Goal: Transaction & Acquisition: Download file/media

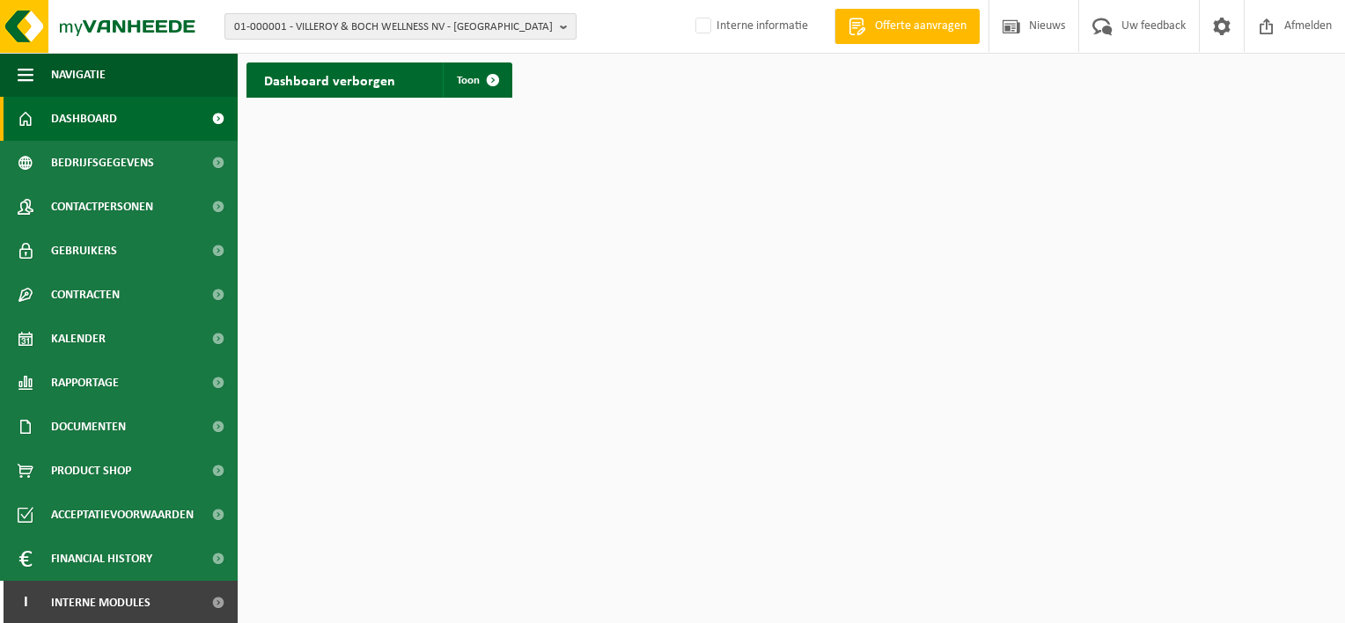
click at [564, 27] on b "button" at bounding box center [568, 26] width 16 height 25
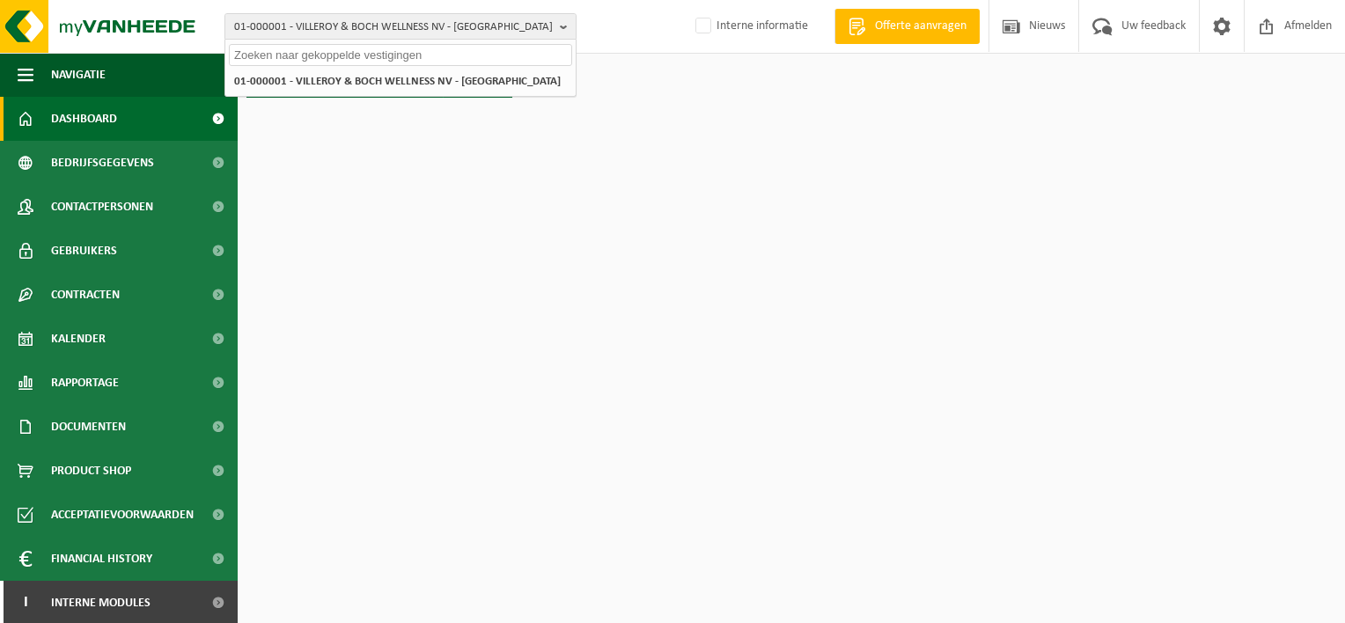
click at [441, 57] on input "text" at bounding box center [400, 55] width 343 height 22
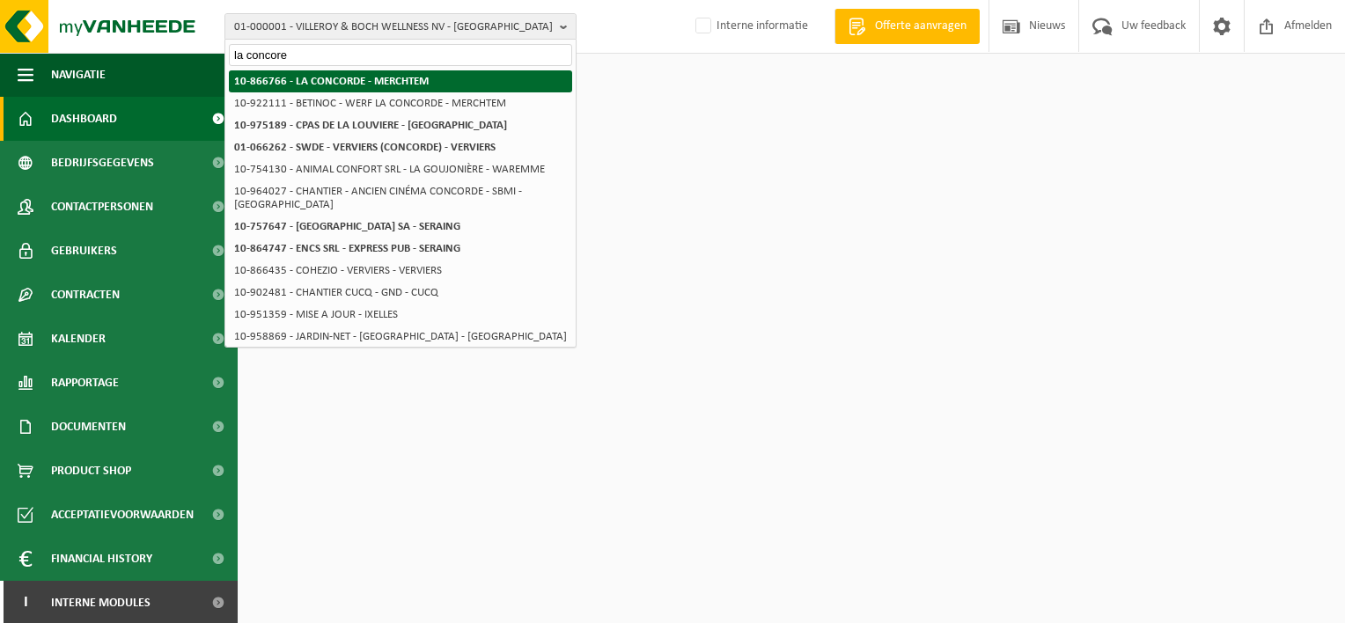
type input "la concore"
click at [408, 77] on strong "10-866766 - LA CONCORDE - MERCHTEM" at bounding box center [331, 81] width 195 height 11
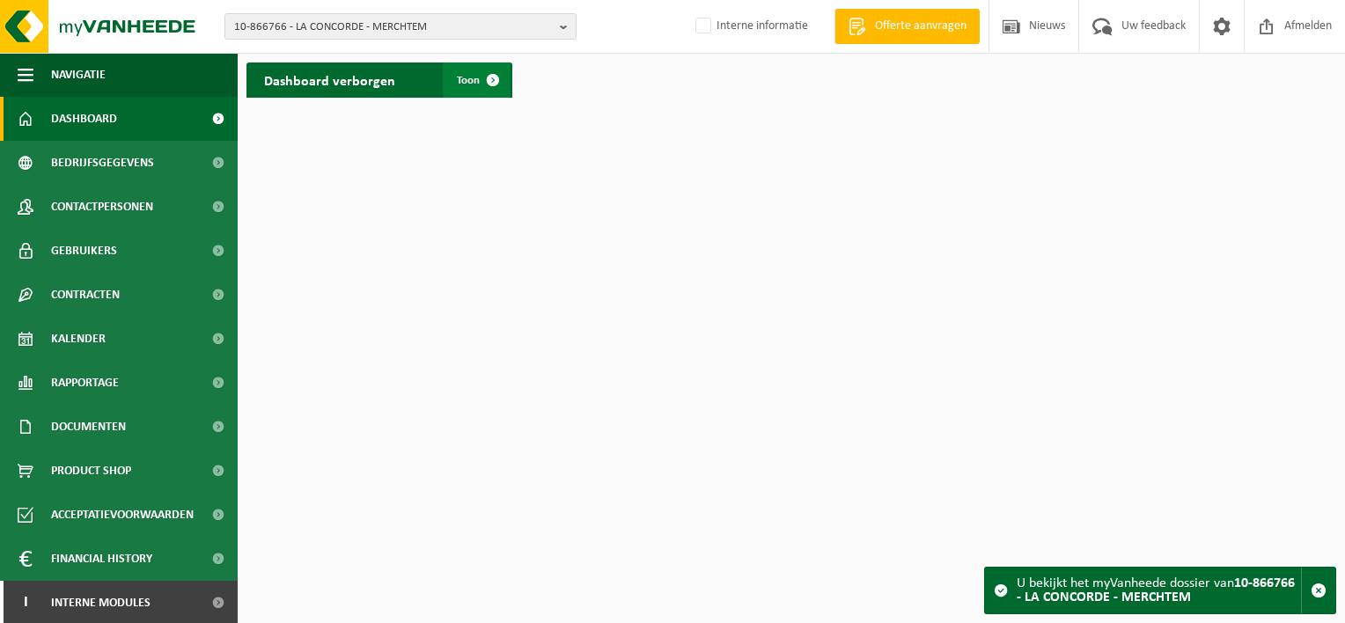
click at [474, 77] on span "Toon" at bounding box center [468, 80] width 23 height 11
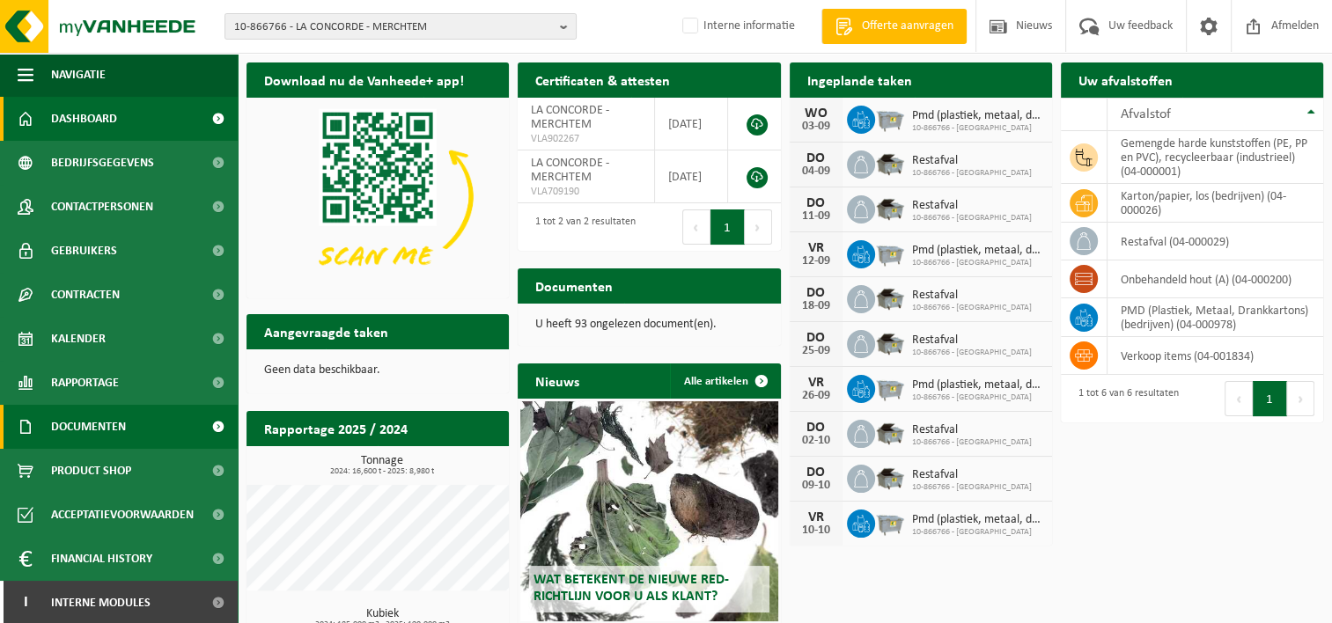
click at [88, 427] on span "Documenten" at bounding box center [88, 427] width 75 height 44
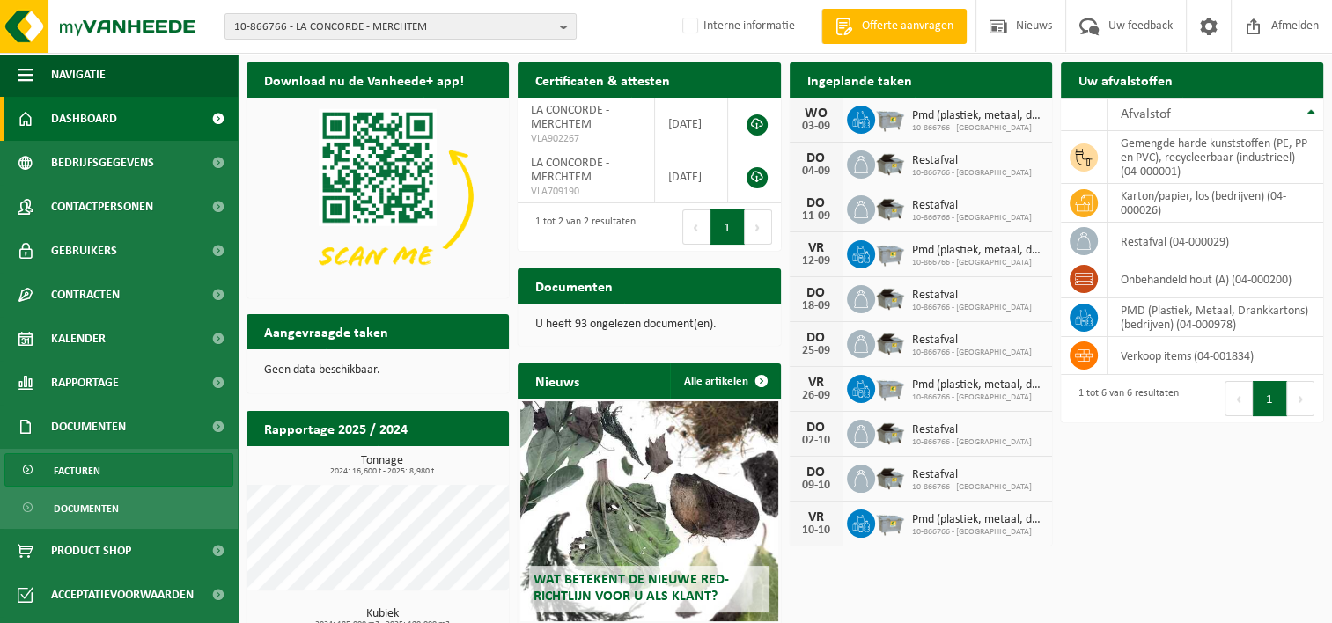
click at [79, 471] on span "Facturen" at bounding box center [77, 470] width 47 height 33
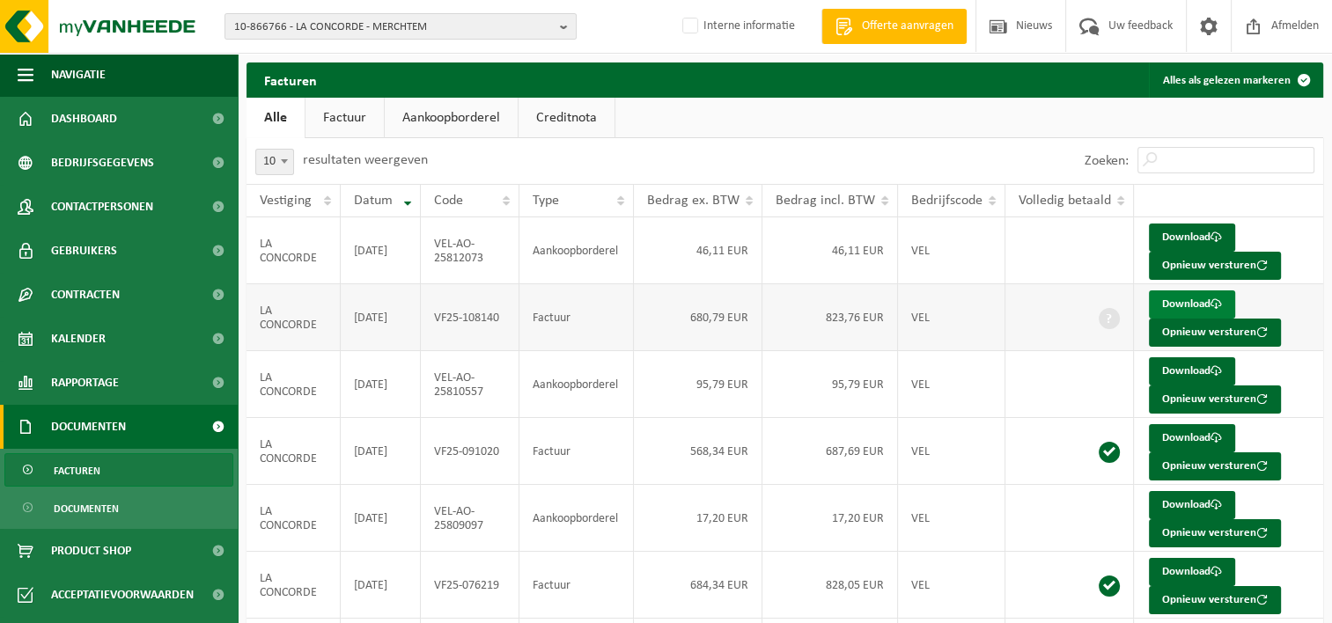
click at [1189, 302] on link "Download" at bounding box center [1192, 304] width 86 height 28
